Goal: Transaction & Acquisition: Purchase product/service

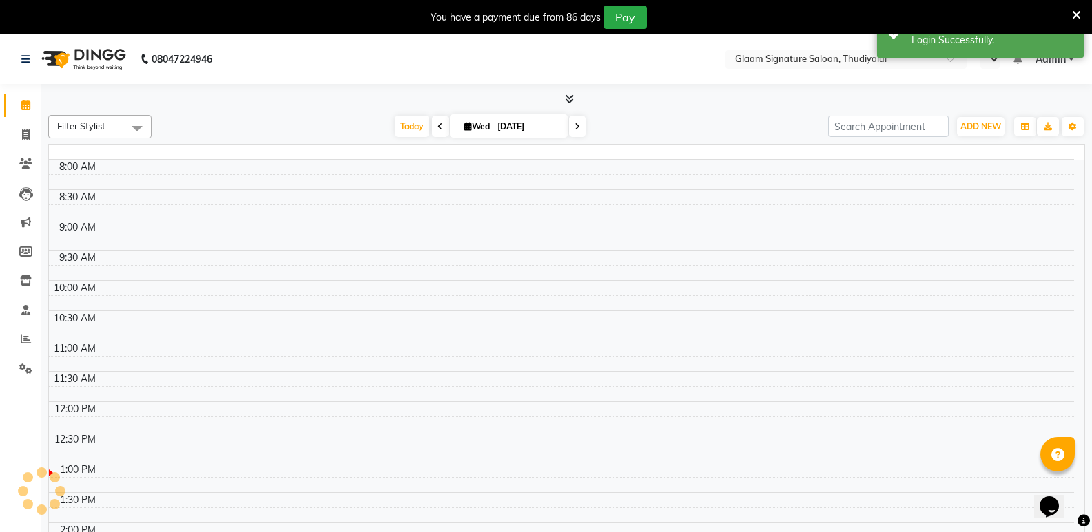
select select "en"
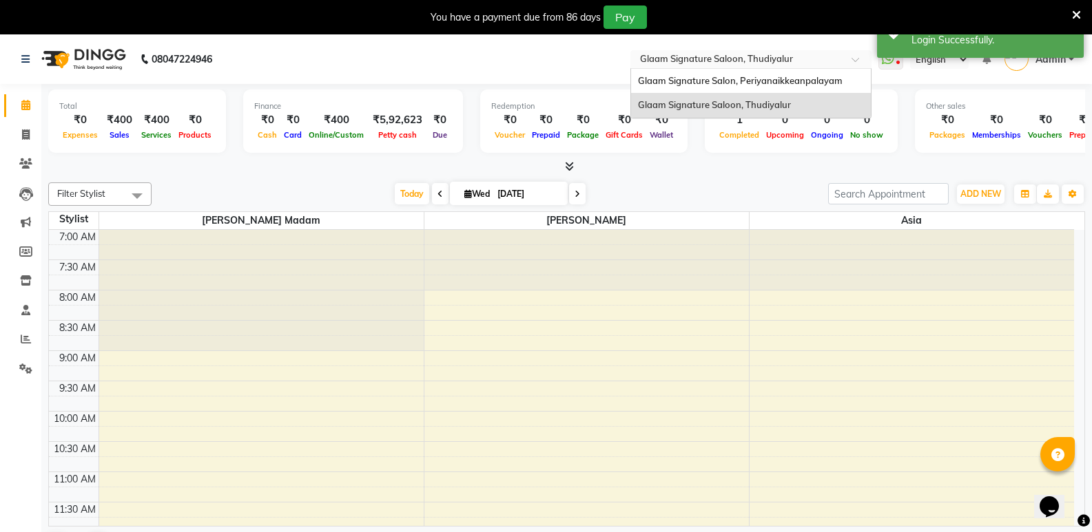
click at [683, 65] on input "text" at bounding box center [737, 61] width 200 height 14
click at [681, 79] on span "Glaam Signature Salon, Periyanaikkeanpalayam" at bounding box center [740, 80] width 205 height 11
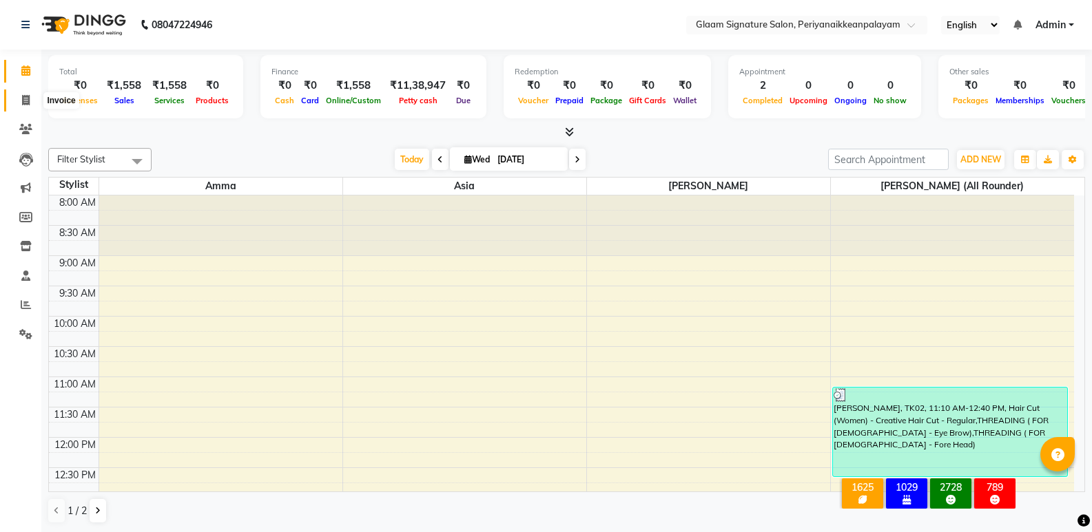
click at [25, 98] on icon at bounding box center [26, 100] width 8 height 10
select select "service"
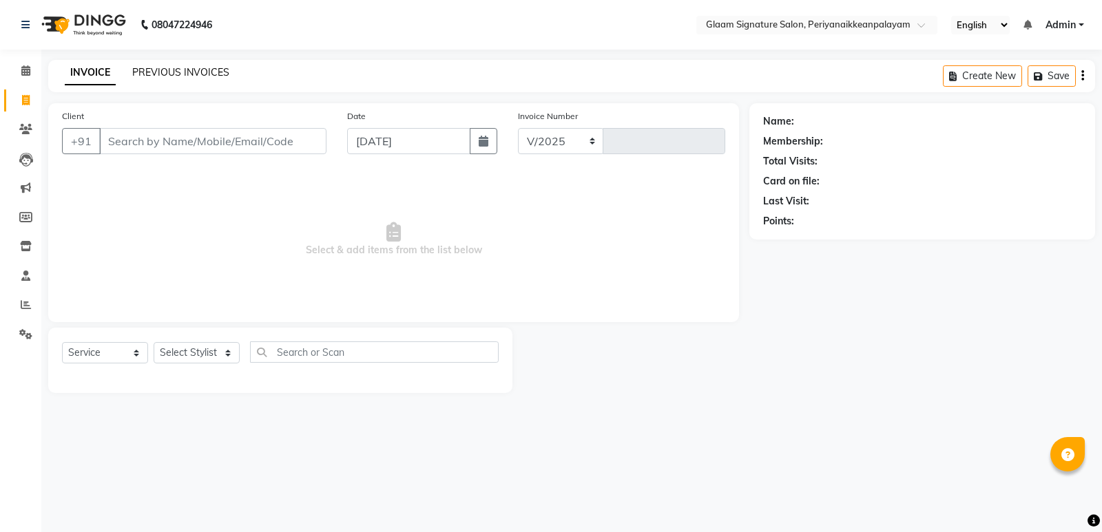
select select "4039"
type input "0970"
click at [181, 72] on link "PREVIOUS INVOICES" at bounding box center [180, 72] width 97 height 12
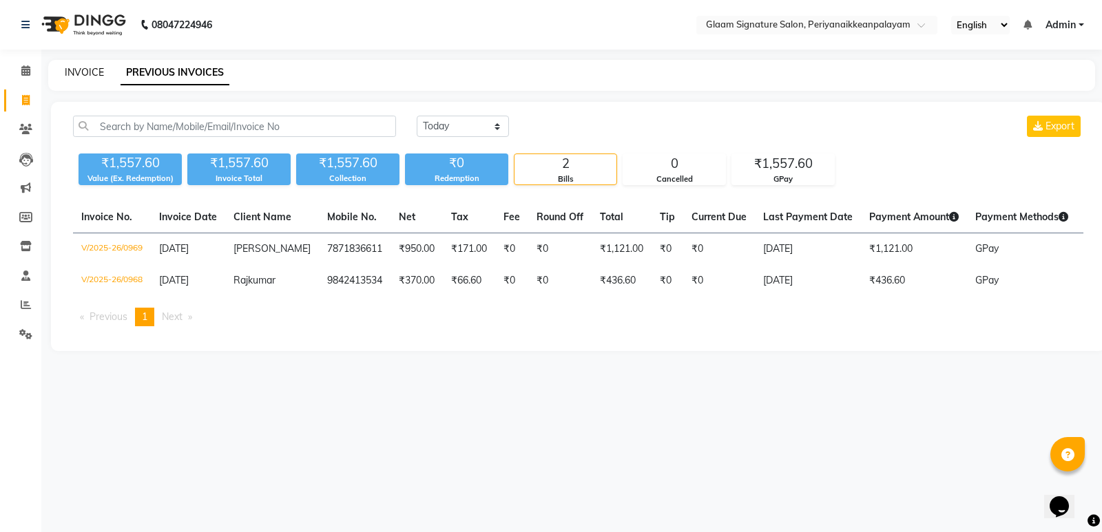
click at [82, 74] on link "INVOICE" at bounding box center [84, 72] width 39 height 12
select select "service"
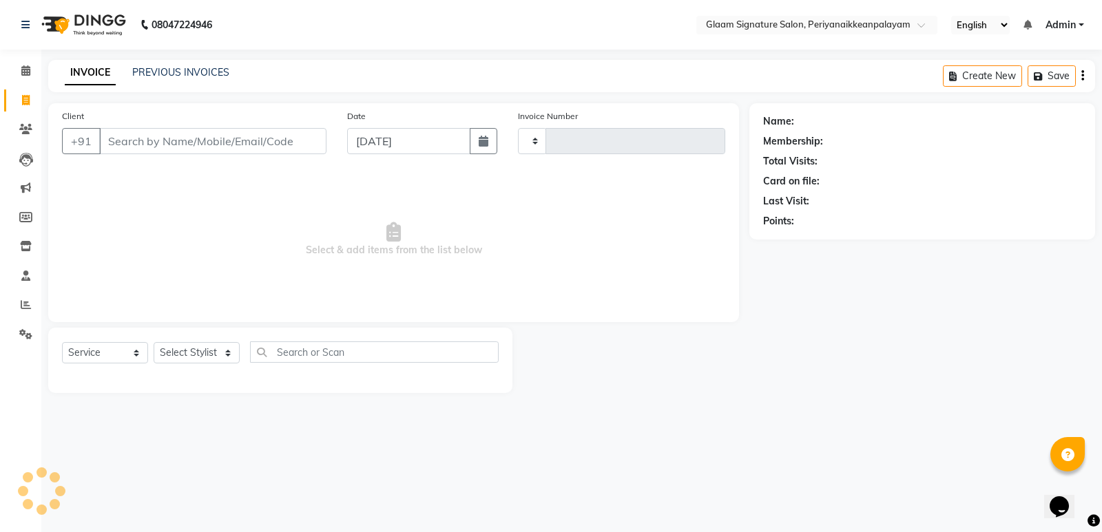
type input "0970"
select select "4039"
click at [148, 69] on link "PREVIOUS INVOICES" at bounding box center [180, 72] width 97 height 12
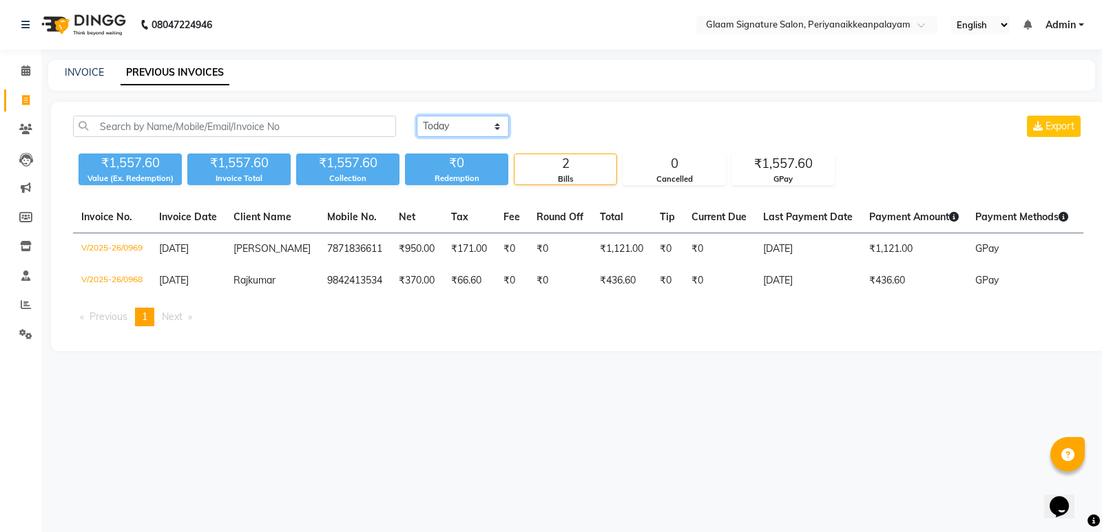
click at [477, 130] on select "[DATE] [DATE] Custom Range" at bounding box center [463, 126] width 92 height 21
click at [417, 116] on select "[DATE] [DATE] Custom Range" at bounding box center [463, 126] width 92 height 21
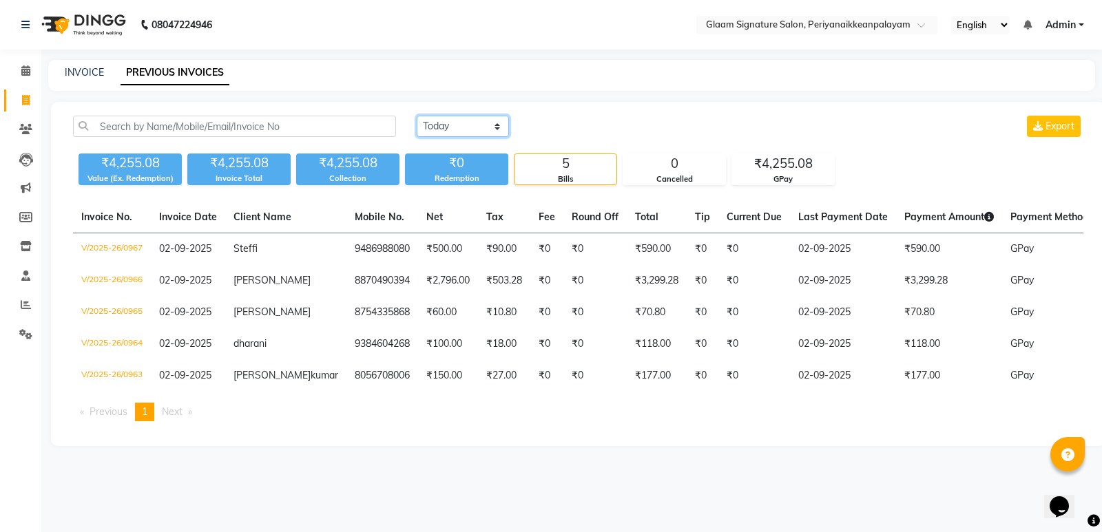
click at [482, 123] on select "[DATE] [DATE] Custom Range" at bounding box center [463, 126] width 92 height 21
select select "[DATE]"
click at [417, 116] on select "[DATE] [DATE] Custom Range" at bounding box center [463, 126] width 92 height 21
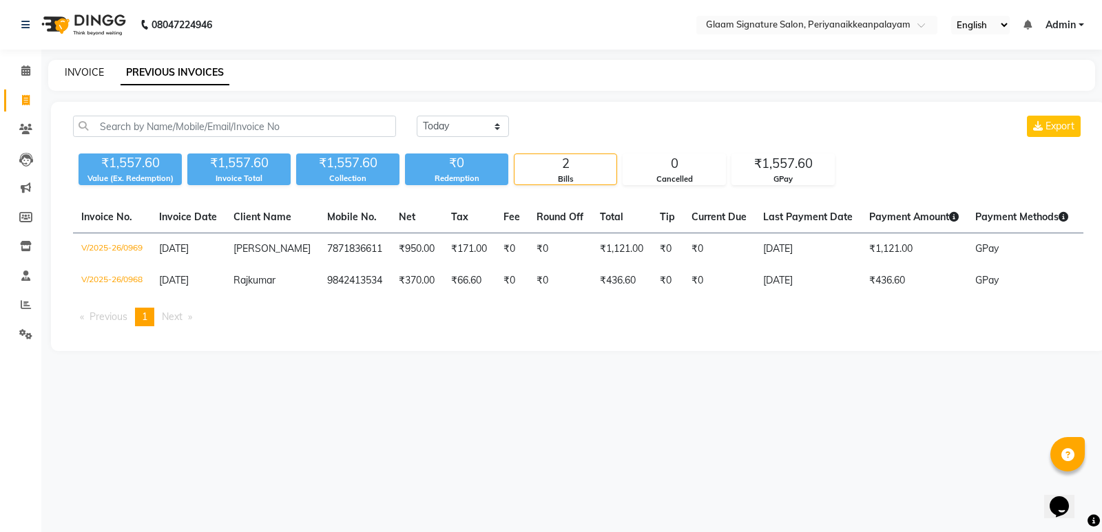
click at [87, 76] on link "INVOICE" at bounding box center [84, 72] width 39 height 12
select select "service"
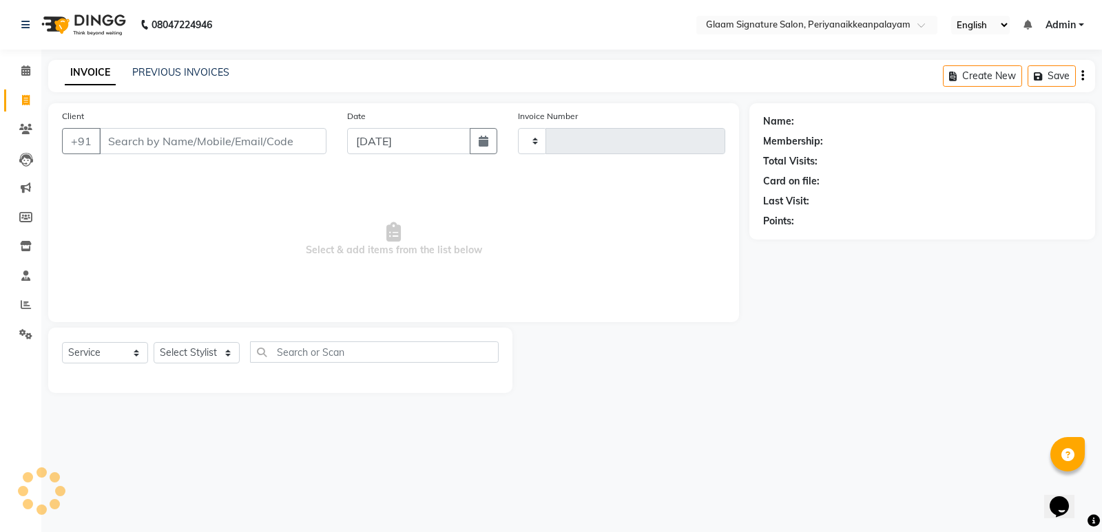
type input "0970"
select select "4039"
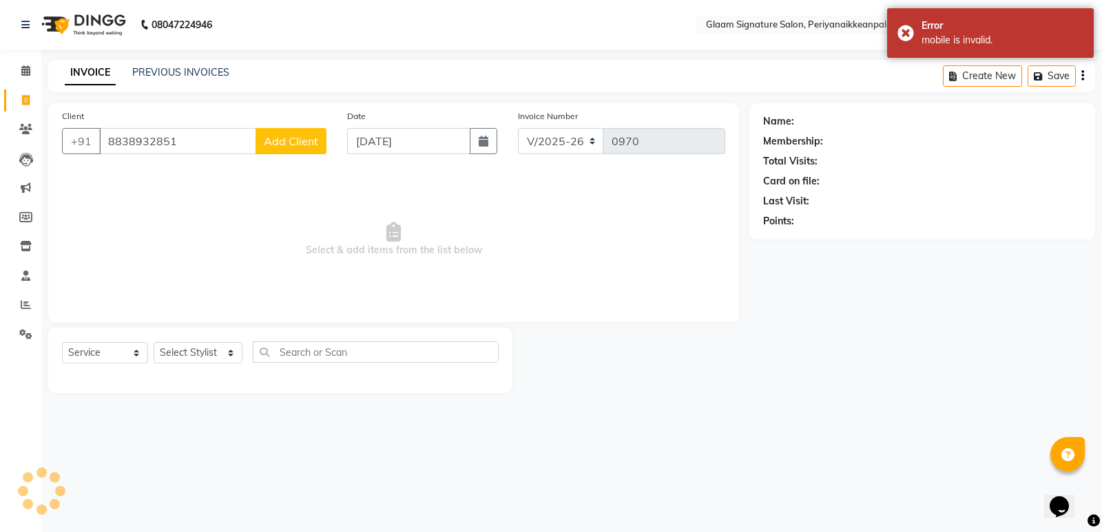
type input "8838932851"
click at [311, 143] on span "Add Client" at bounding box center [291, 141] width 54 height 14
select select
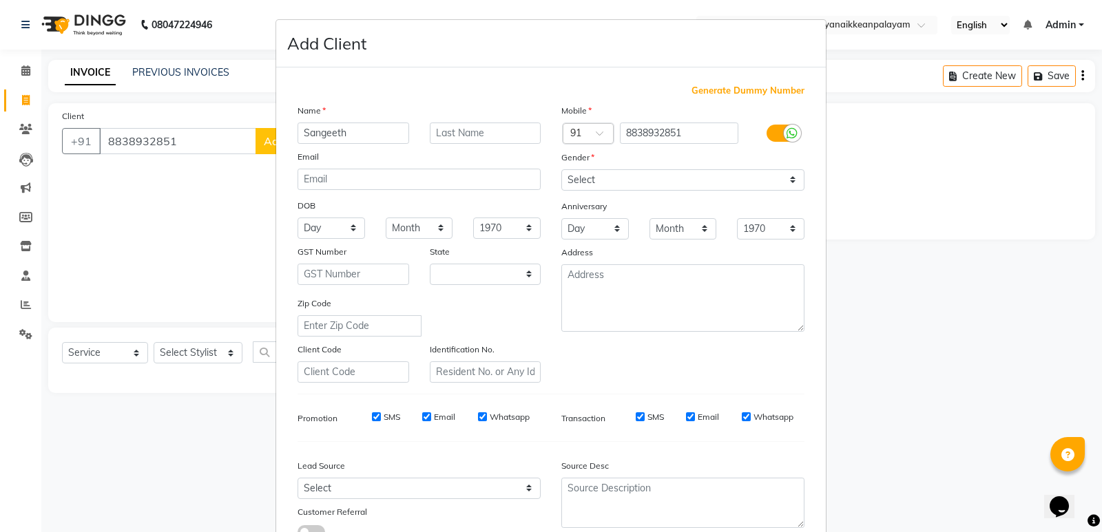
type input "Sangeeth"
drag, startPoint x: 592, startPoint y: 177, endPoint x: 591, endPoint y: 189, distance: 11.7
click at [592, 177] on select "Select [DEMOGRAPHIC_DATA] [DEMOGRAPHIC_DATA] Other Prefer Not To Say" at bounding box center [682, 179] width 243 height 21
select select "[DEMOGRAPHIC_DATA]"
click at [561, 169] on select "Select [DEMOGRAPHIC_DATA] [DEMOGRAPHIC_DATA] Other Prefer Not To Say" at bounding box center [682, 179] width 243 height 21
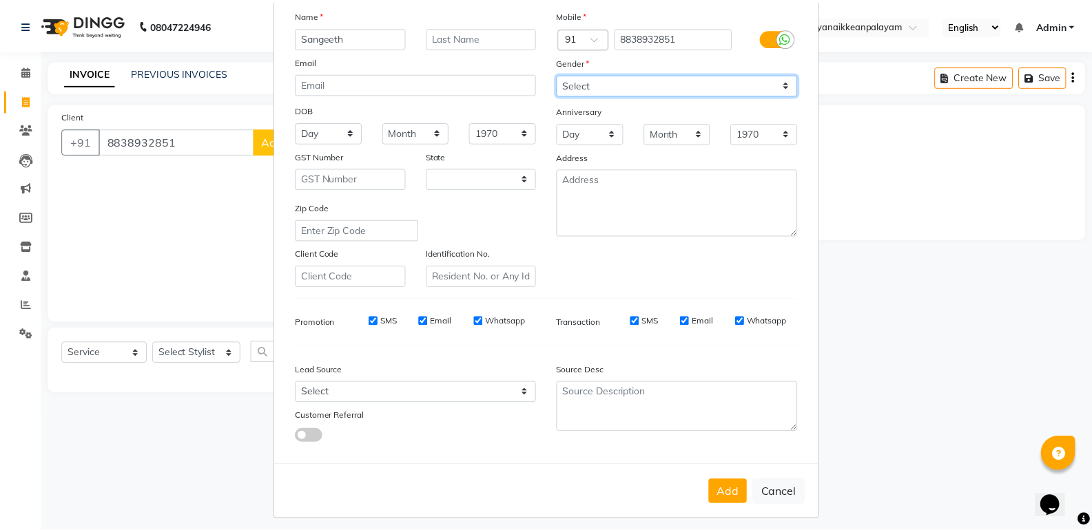
scroll to position [103, 0]
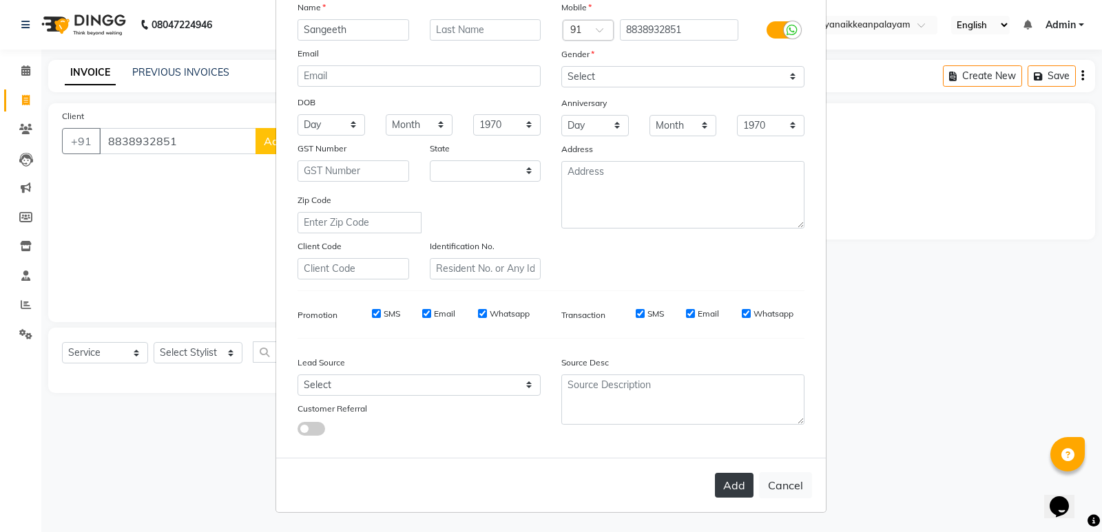
click at [747, 490] on button "Add" at bounding box center [734, 485] width 39 height 25
select select
select select "null"
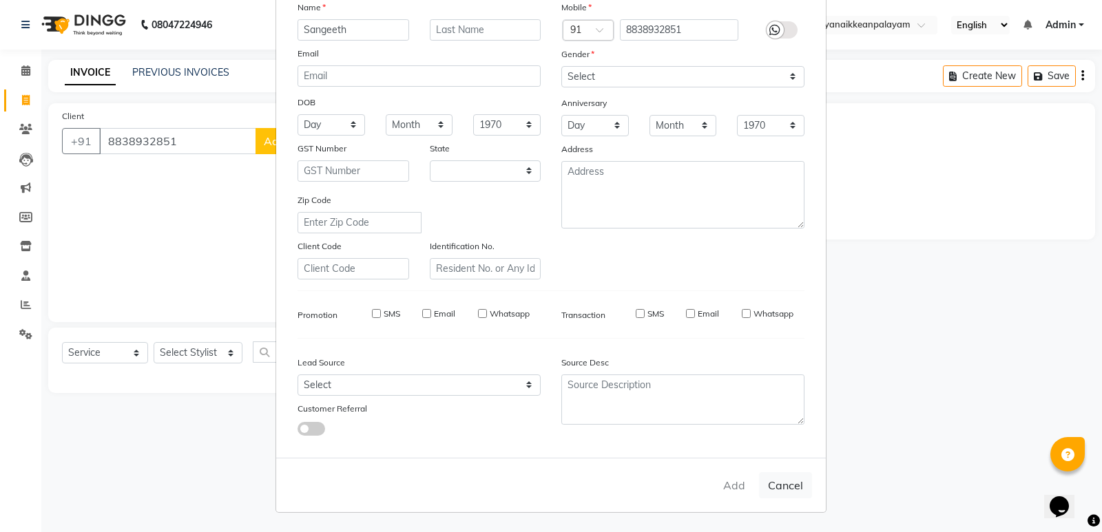
select select
checkbox input "false"
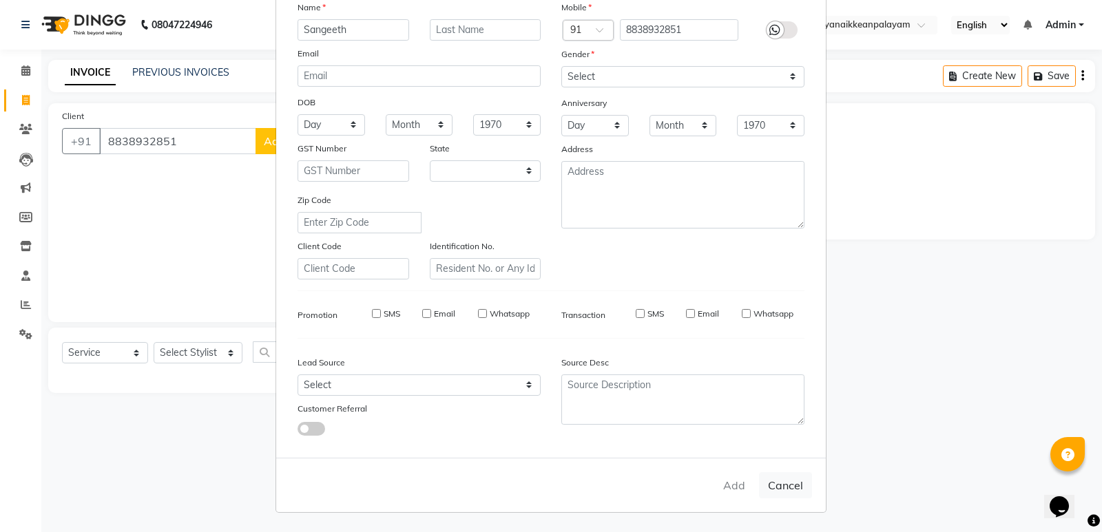
checkbox input "false"
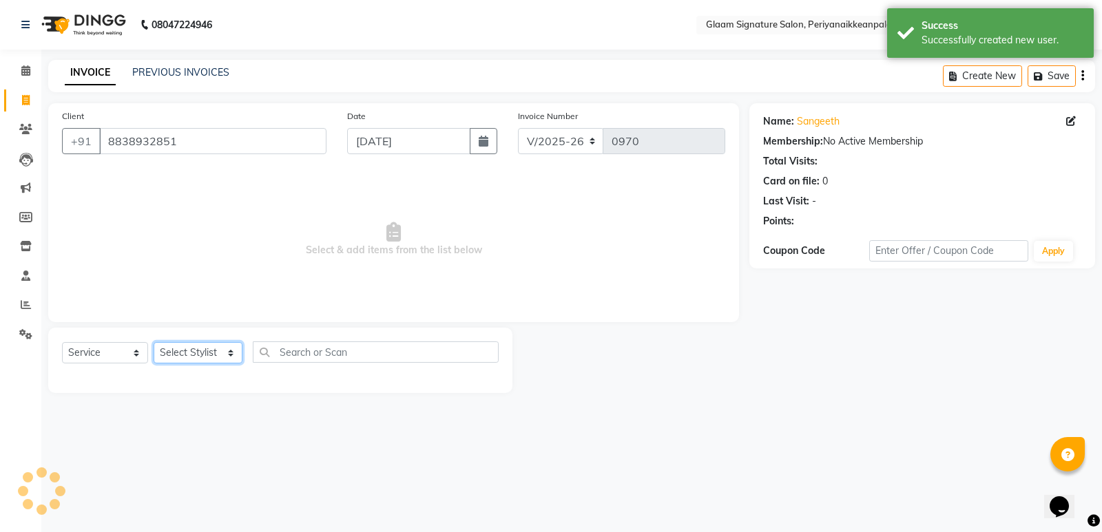
drag, startPoint x: 172, startPoint y: 351, endPoint x: 173, endPoint y: 362, distance: 11.0
click at [172, 351] on select "Select Stylist Amma Asia [PERSON_NAME] [PERSON_NAME] (all rounder) [PERSON_NAME…" at bounding box center [198, 352] width 89 height 21
select select "20985"
click at [154, 342] on select "Select Stylist Amma Asia [PERSON_NAME] [PERSON_NAME] (all rounder) [PERSON_NAME…" at bounding box center [198, 352] width 89 height 21
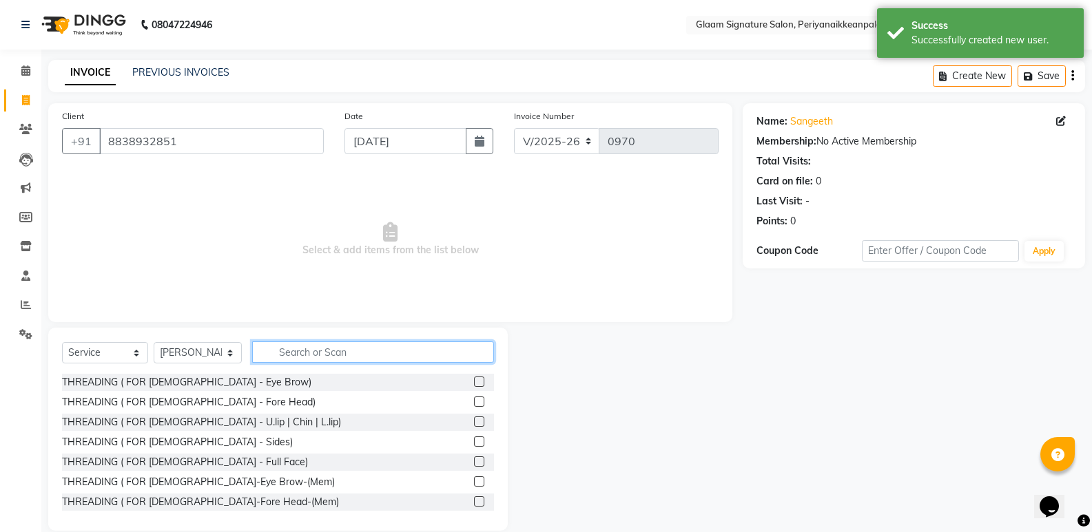
click at [318, 346] on input "text" at bounding box center [373, 352] width 242 height 21
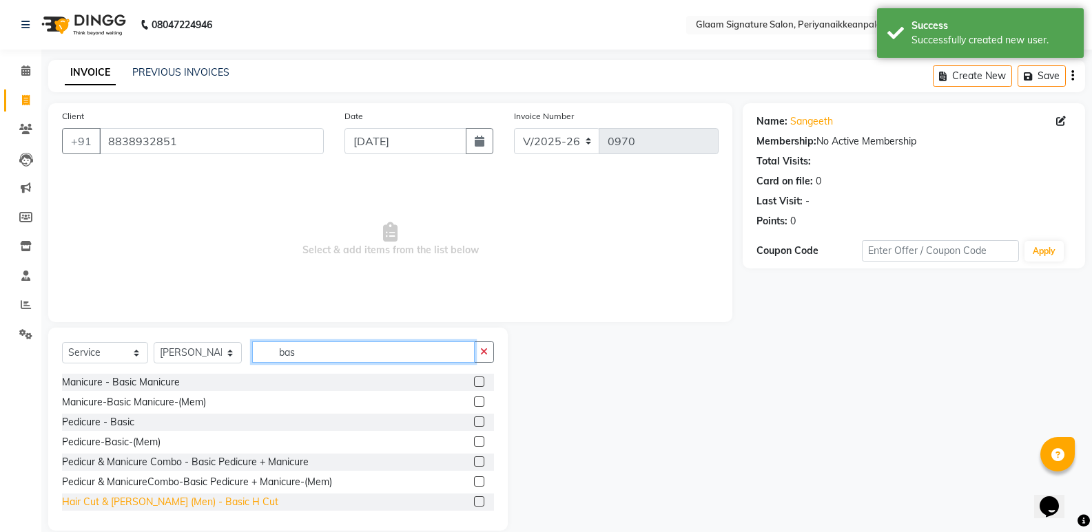
type input "bas"
click at [183, 497] on div "Hair Cut & [PERSON_NAME] (Men) - Basic H Cut" at bounding box center [170, 502] width 216 height 14
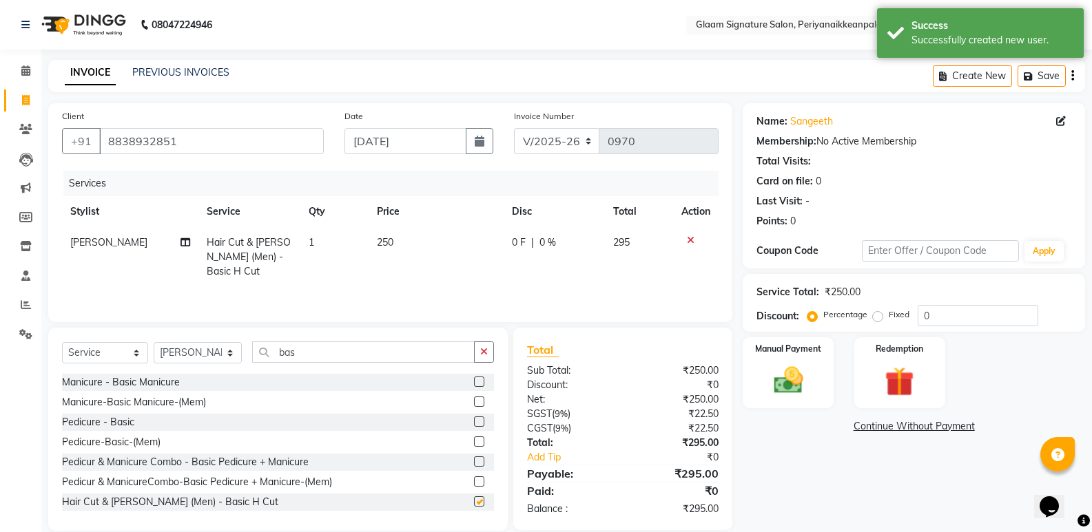
checkbox input "false"
drag, startPoint x: 260, startPoint y: 350, endPoint x: 214, endPoint y: 342, distance: 47.6
click at [214, 342] on div "Select Service Product Membership Package Voucher Prepaid Gift Card Select Styl…" at bounding box center [278, 358] width 432 height 32
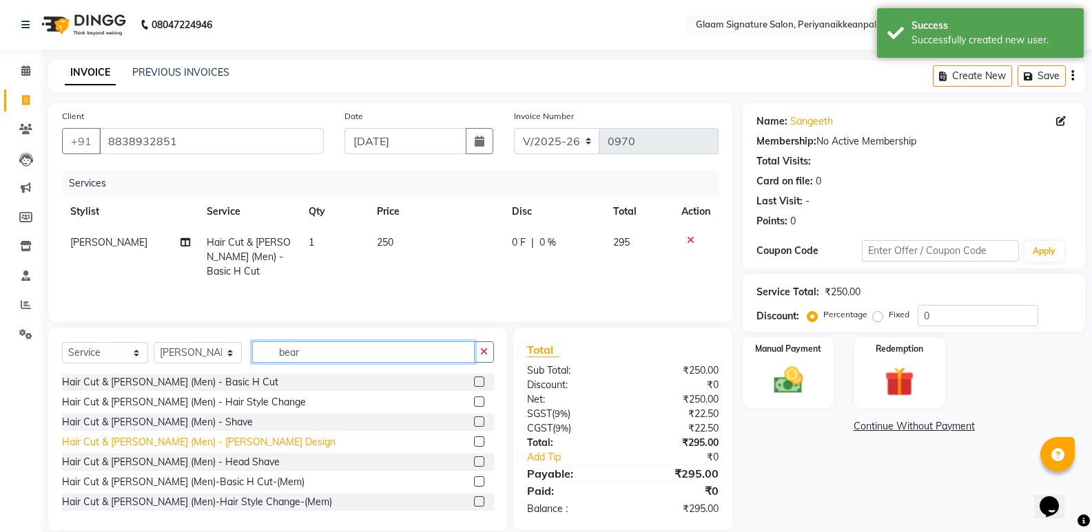
type input "bear"
click at [232, 442] on div "Hair Cut & [PERSON_NAME] (Men) - [PERSON_NAME] Design" at bounding box center [198, 442] width 273 height 14
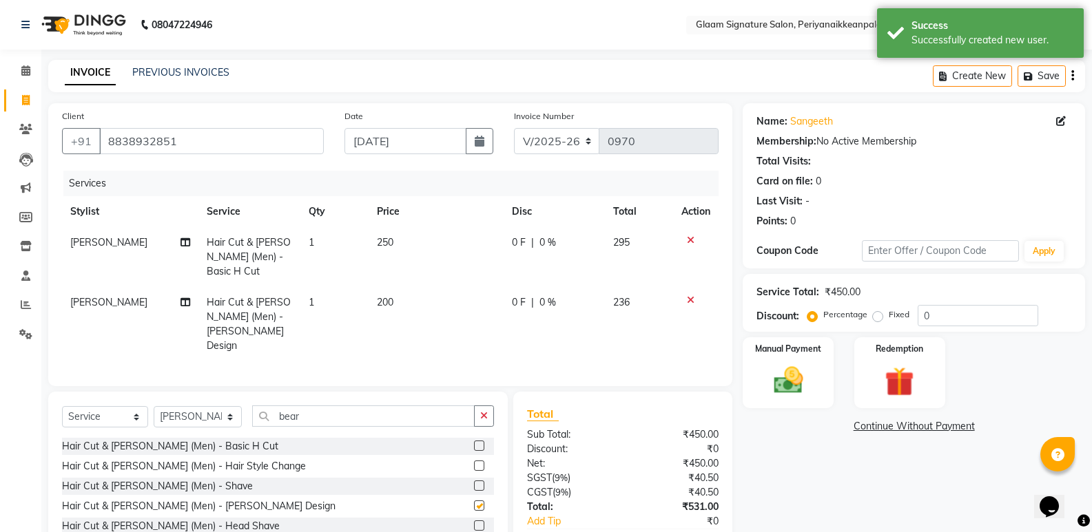
checkbox input "false"
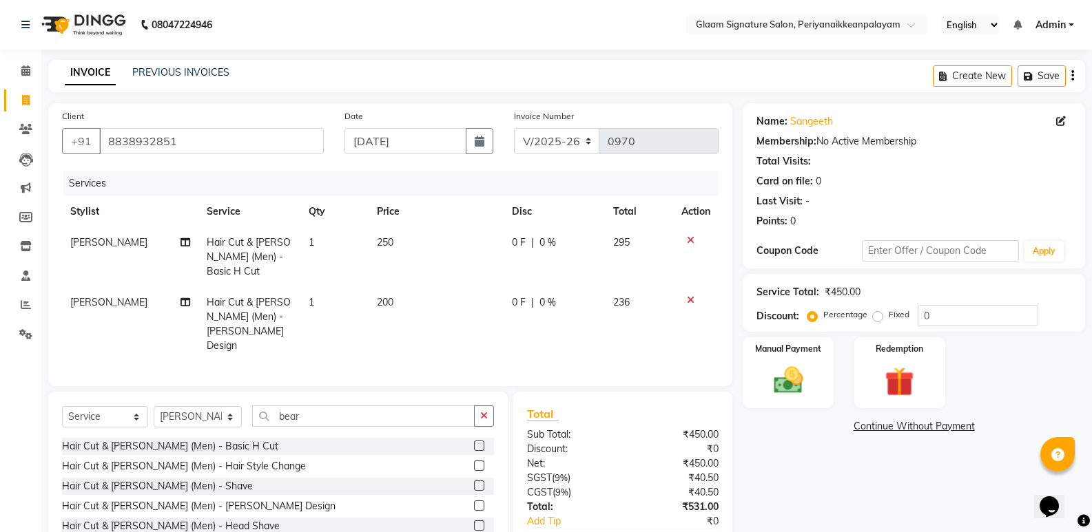
click at [388, 296] on span "200" at bounding box center [385, 302] width 17 height 12
select select "20985"
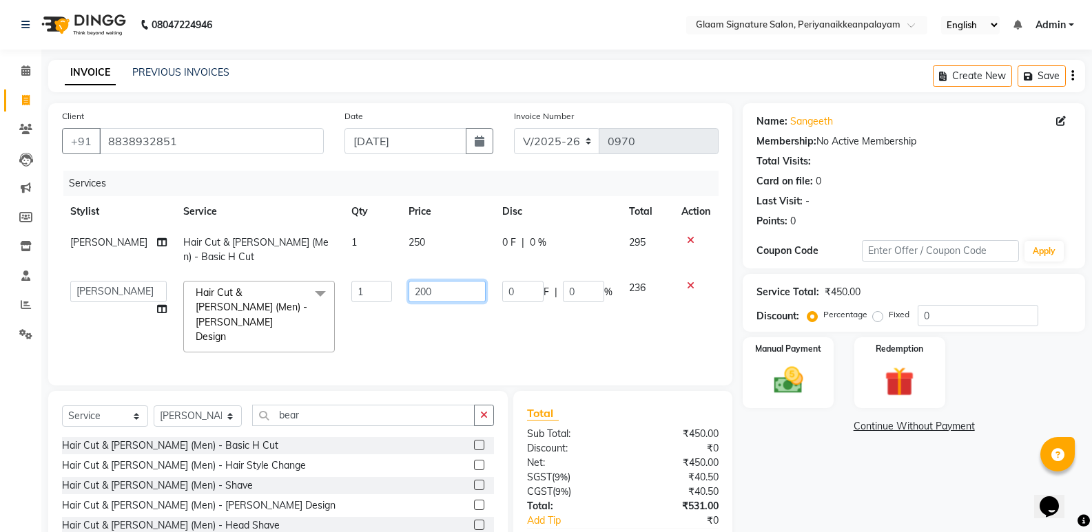
drag, startPoint x: 425, startPoint y: 288, endPoint x: 369, endPoint y: 280, distance: 56.3
click at [371, 281] on tr "Amma Asia [PERSON_NAME] [PERSON_NAME] (all rounder) [PERSON_NAME] [PERSON_NAME]…" at bounding box center [390, 317] width 656 height 88
type input "150"
click at [859, 512] on div "Name: Sangeeth Membership: No Active Membership Total Visits: Card on file: 0 L…" at bounding box center [919, 348] width 353 height 491
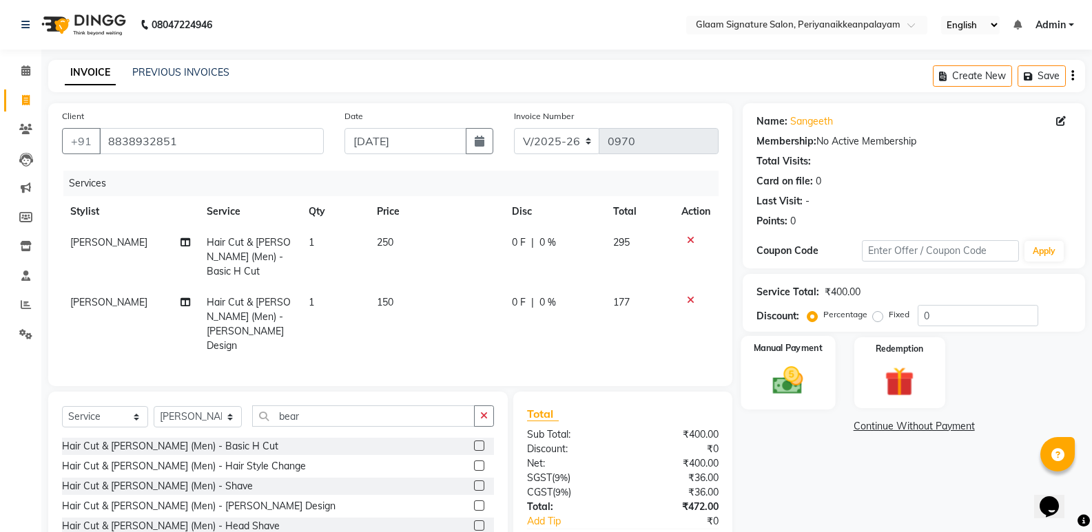
click at [794, 369] on img at bounding box center [787, 380] width 49 height 35
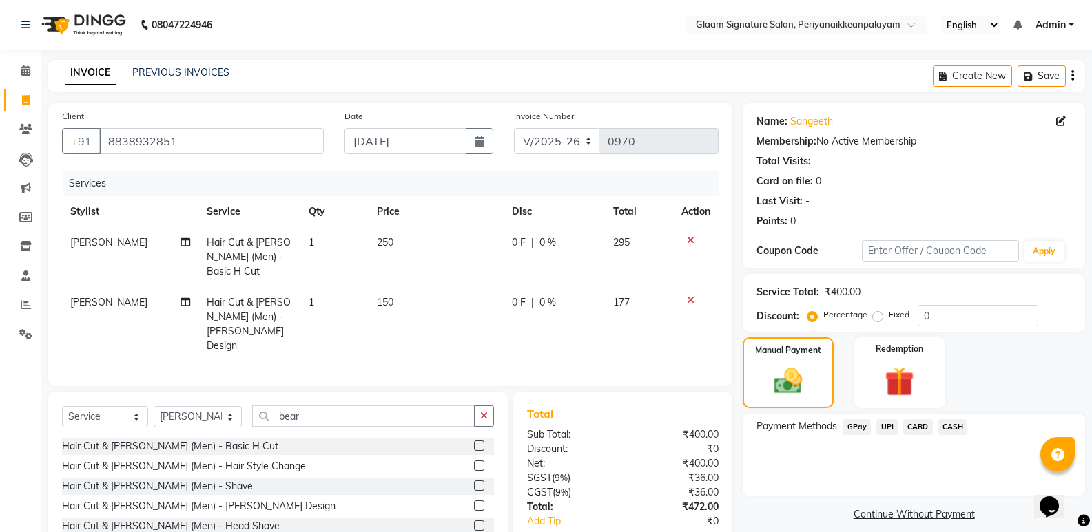
click at [947, 425] on span "CASH" at bounding box center [953, 427] width 30 height 16
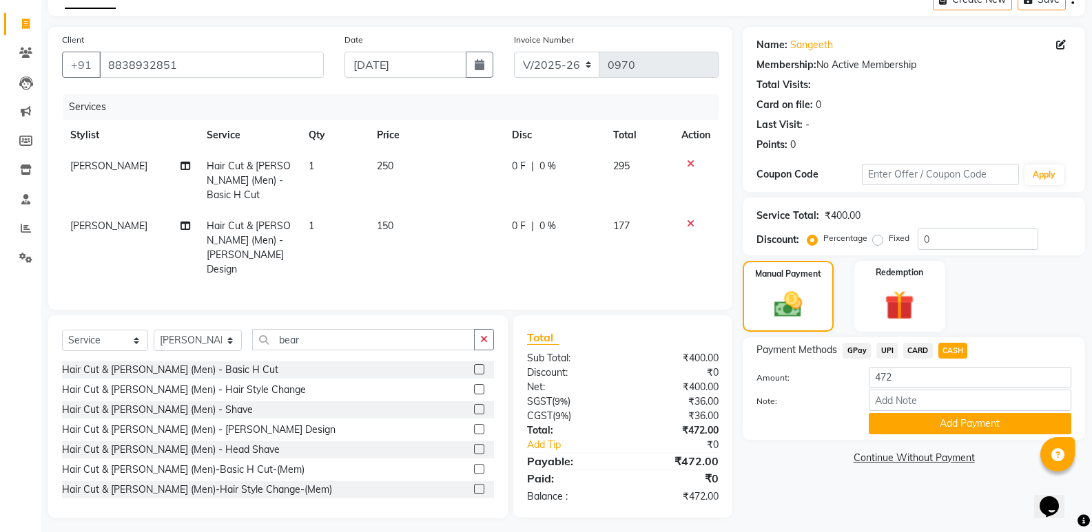
scroll to position [79, 0]
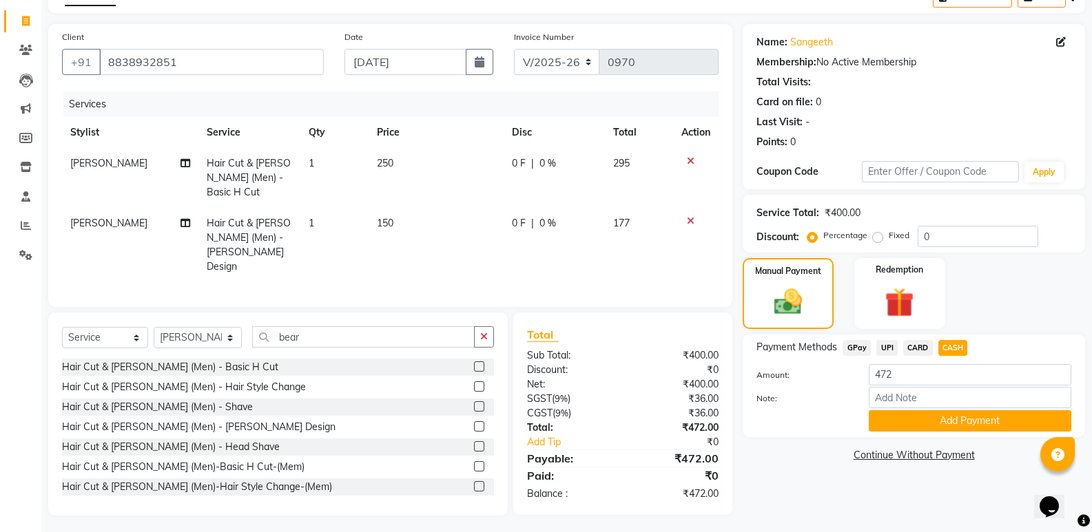
click at [933, 421] on button "Add Payment" at bounding box center [970, 421] width 203 height 21
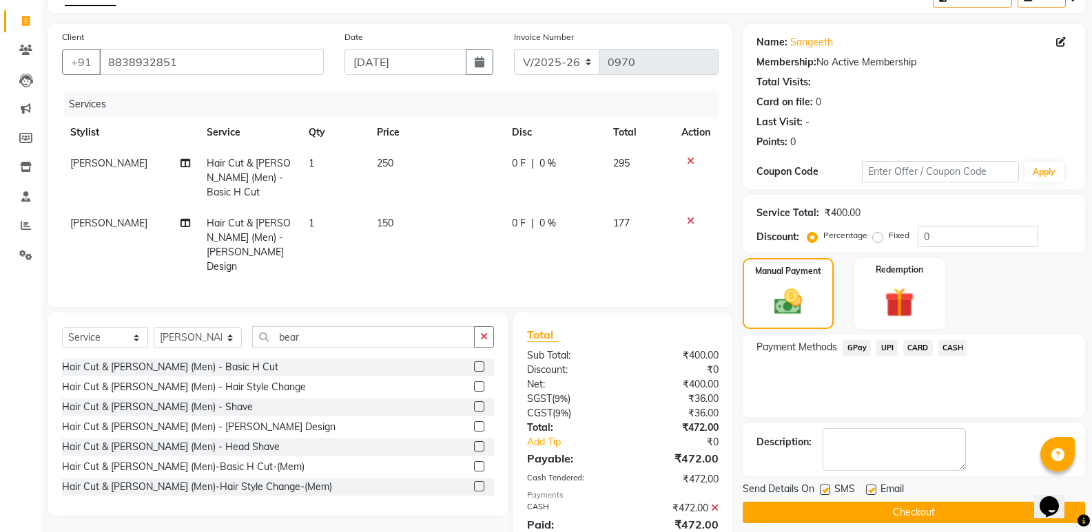
click at [716, 504] on icon at bounding box center [715, 509] width 8 height 10
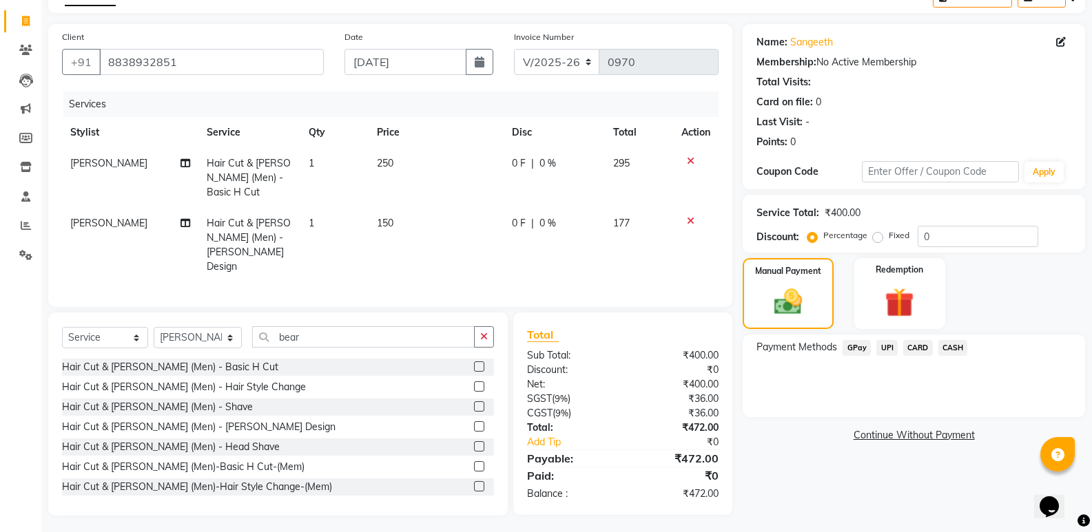
click at [389, 222] on span "150" at bounding box center [385, 223] width 17 height 12
select select "20985"
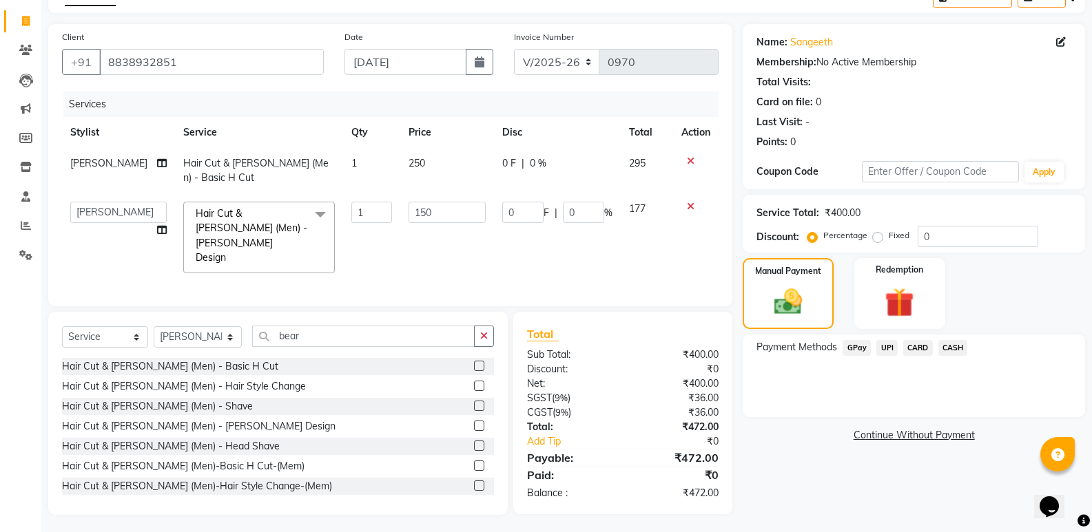
scroll to position [63, 0]
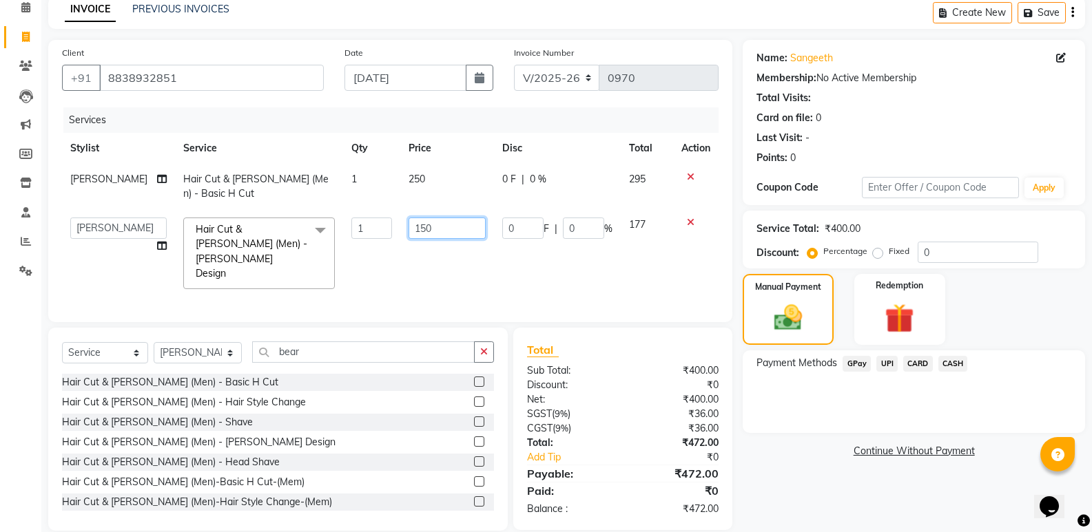
drag, startPoint x: 426, startPoint y: 227, endPoint x: 367, endPoint y: 225, distance: 58.6
click at [371, 227] on tr "Amma Asia [PERSON_NAME] [PERSON_NAME] (all rounder) [PERSON_NAME] [PERSON_NAME]…" at bounding box center [390, 253] width 656 height 88
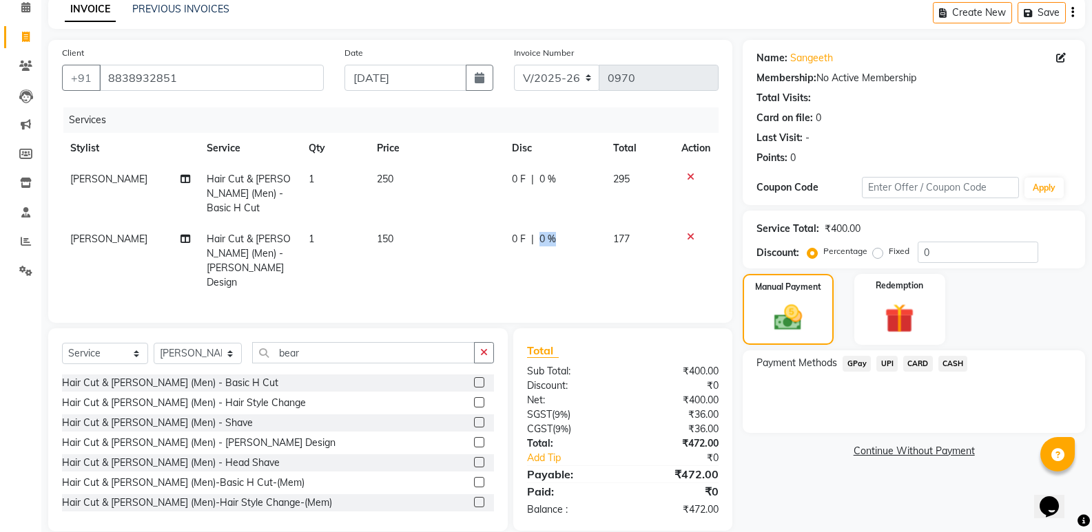
drag, startPoint x: 585, startPoint y: 231, endPoint x: 535, endPoint y: 227, distance: 50.4
click at [543, 237] on span "0 %" at bounding box center [547, 239] width 17 height 14
select select "20985"
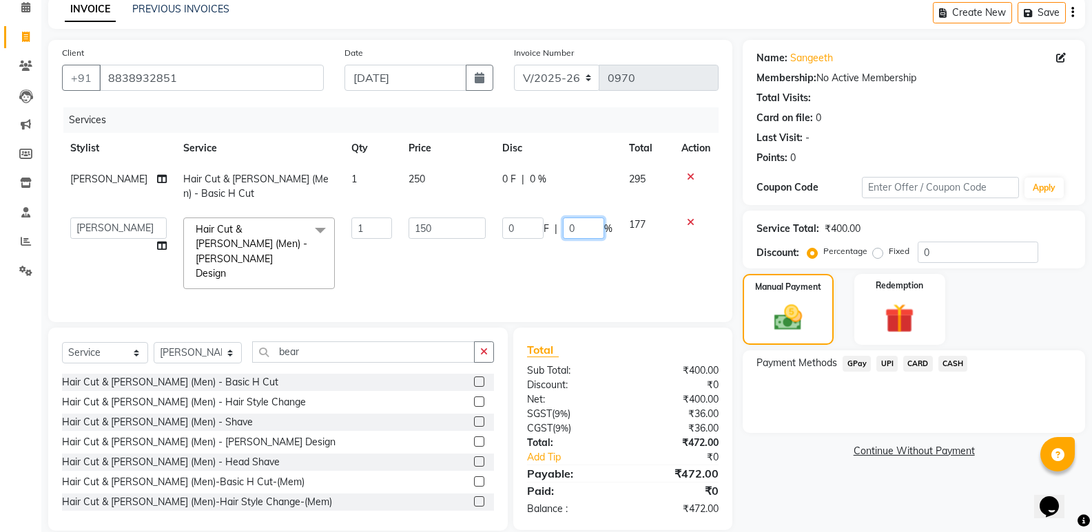
drag, startPoint x: 574, startPoint y: 229, endPoint x: 563, endPoint y: 229, distance: 11.7
click at [563, 229] on input "0" at bounding box center [583, 228] width 41 height 21
type input "2"
click at [973, 293] on div "Manual Payment Redemption" at bounding box center [913, 309] width 363 height 71
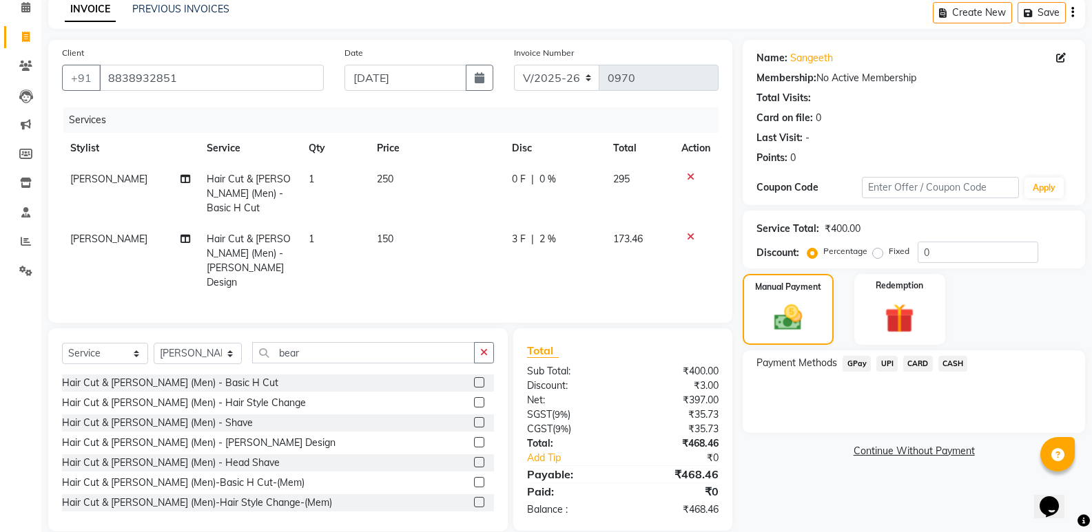
click at [549, 246] on span "2 %" at bounding box center [547, 239] width 17 height 14
select select "20985"
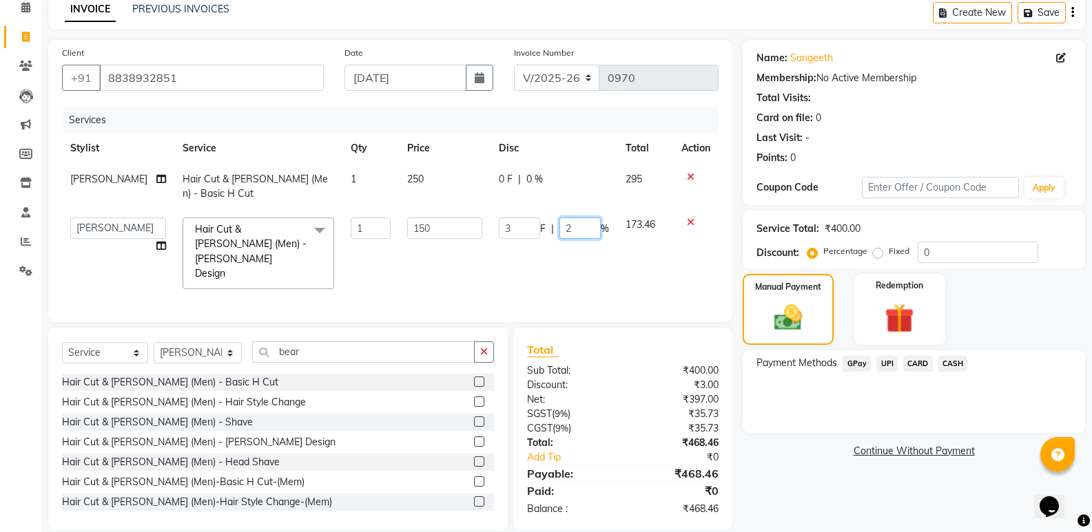
drag, startPoint x: 550, startPoint y: 229, endPoint x: 530, endPoint y: 225, distance: 21.1
click at [530, 225] on div "3 F | 2 %" at bounding box center [554, 228] width 110 height 21
type input "1"
click at [1080, 331] on div "Manual Payment Redemption" at bounding box center [913, 309] width 363 height 71
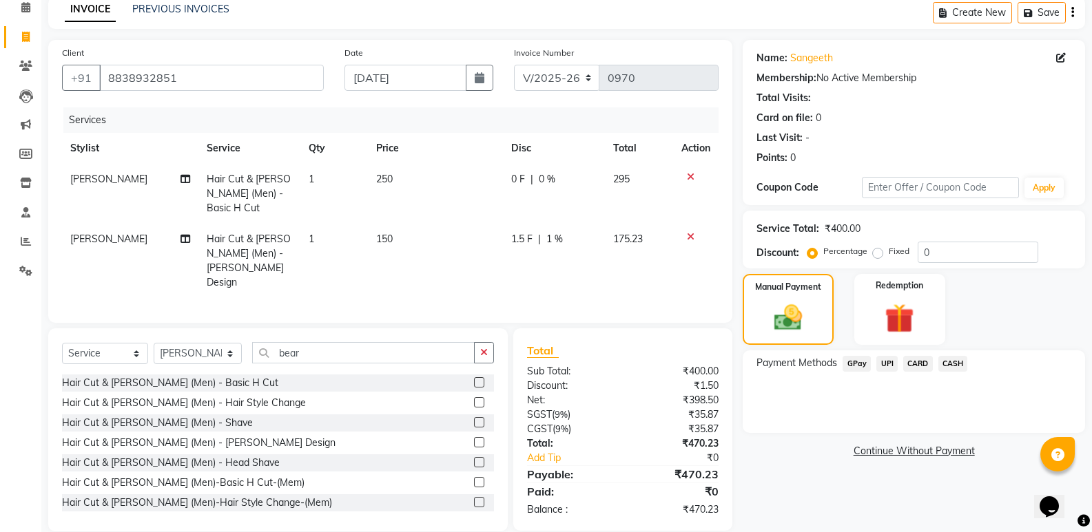
click at [952, 360] on span "CASH" at bounding box center [953, 364] width 30 height 16
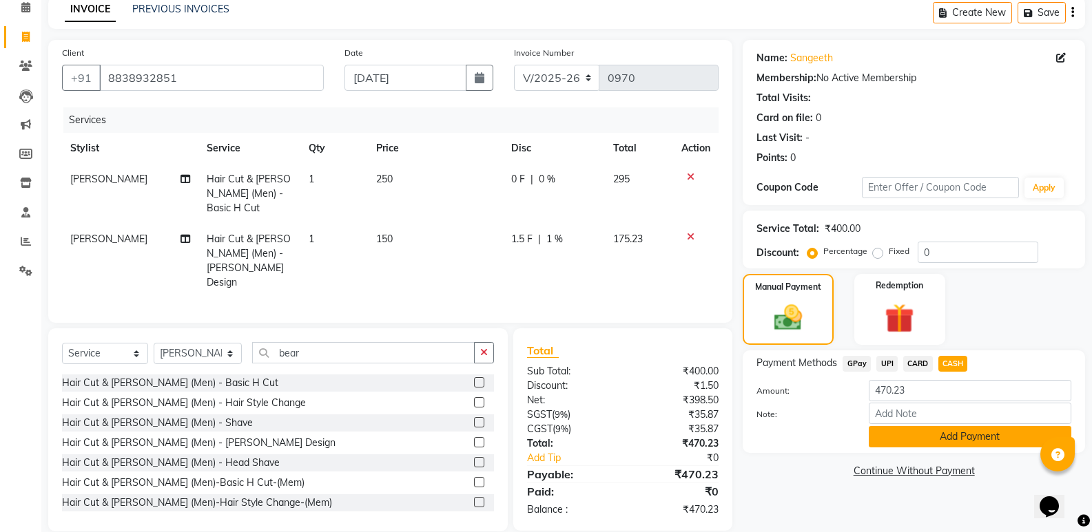
click at [931, 440] on button "Add Payment" at bounding box center [970, 436] width 203 height 21
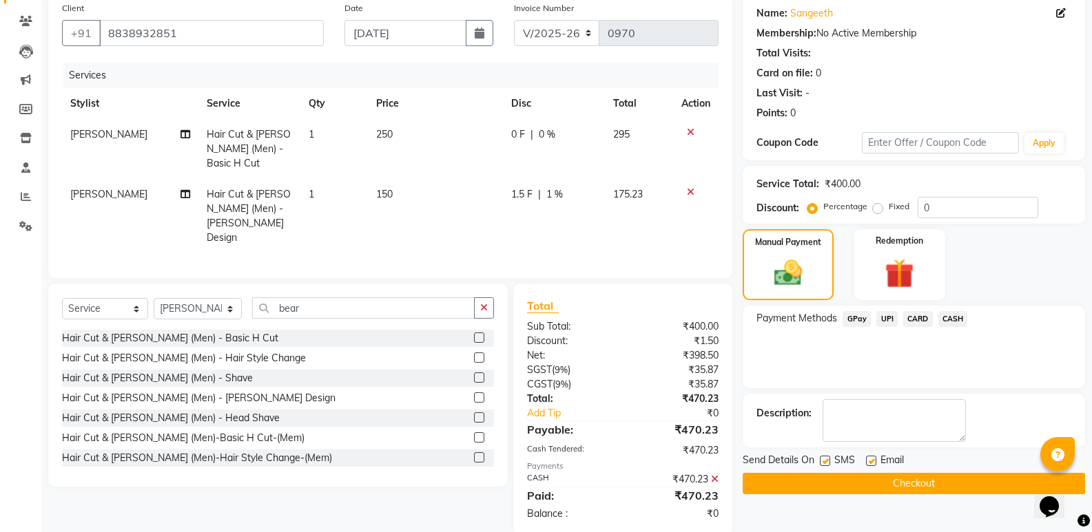
scroll to position [127, 0]
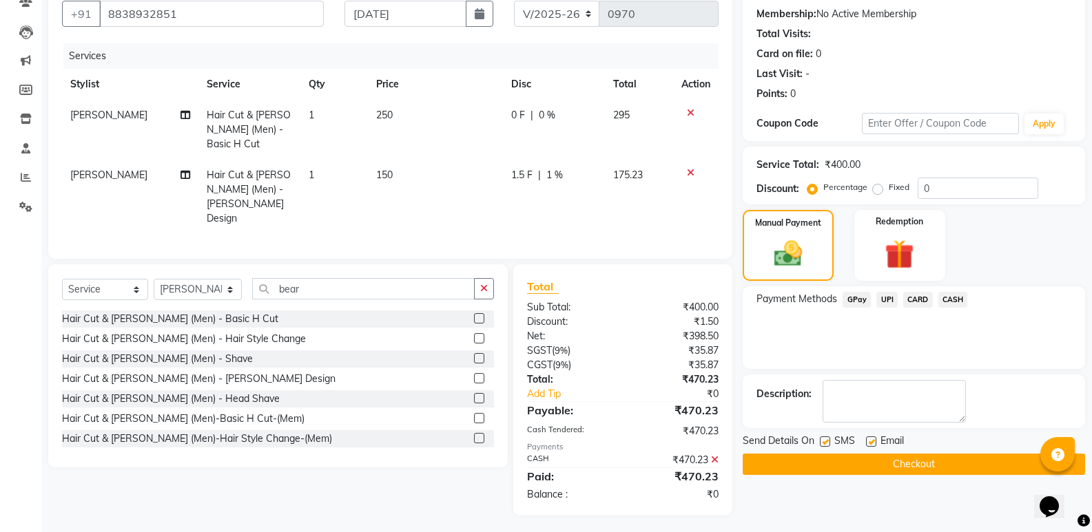
click at [916, 463] on button "Checkout" at bounding box center [914, 464] width 342 height 21
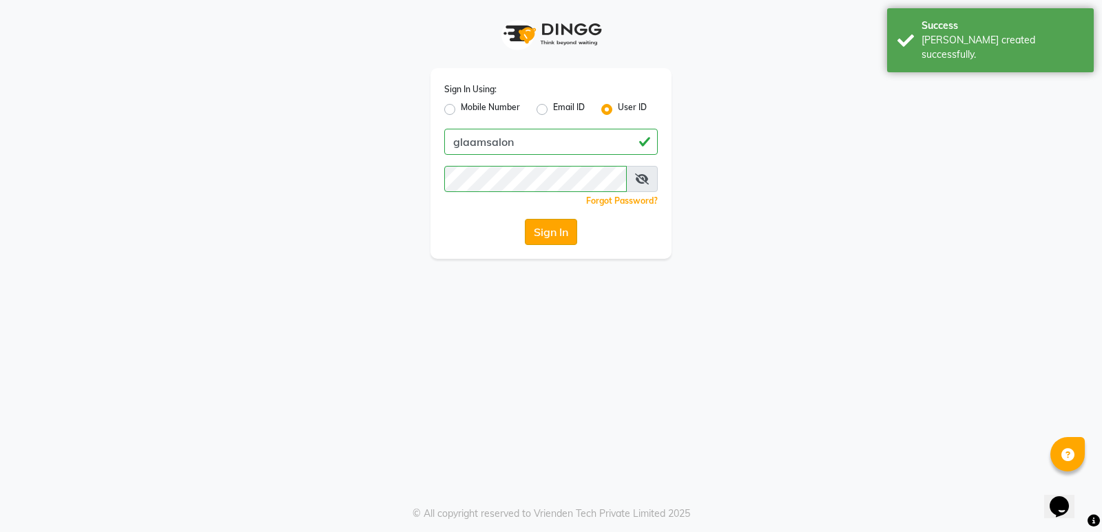
click at [552, 229] on button "Sign In" at bounding box center [551, 232] width 52 height 26
